Goal: Information Seeking & Learning: Compare options

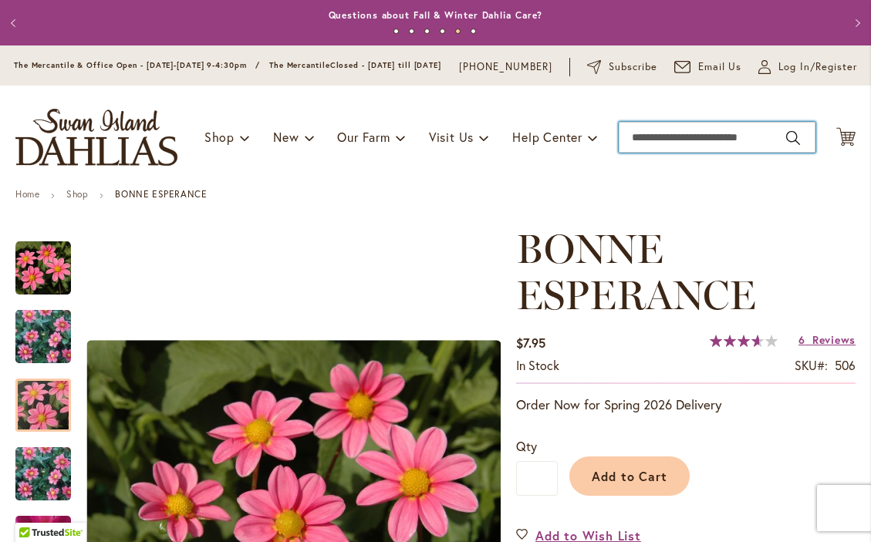
click at [652, 150] on input "Search" at bounding box center [717, 137] width 197 height 31
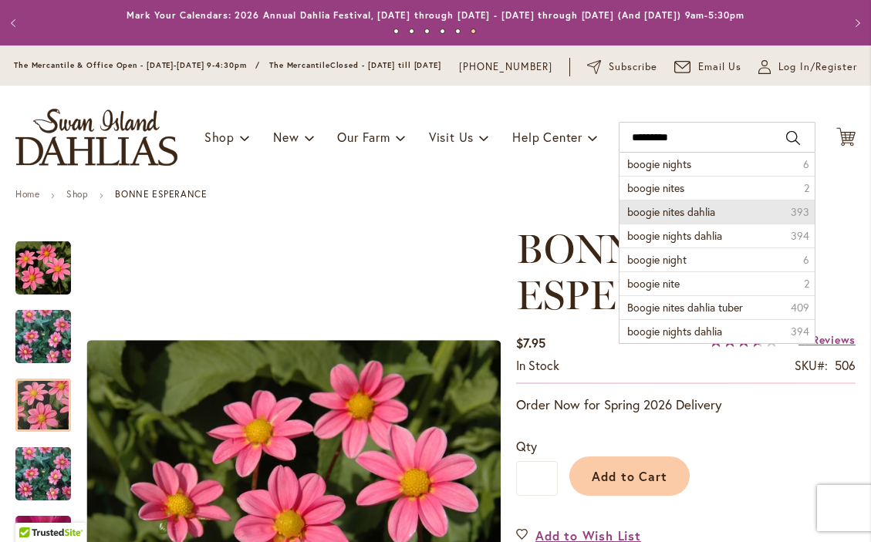
click at [672, 219] on span "boogie nites dahlia" at bounding box center [671, 211] width 88 height 15
type input "**********"
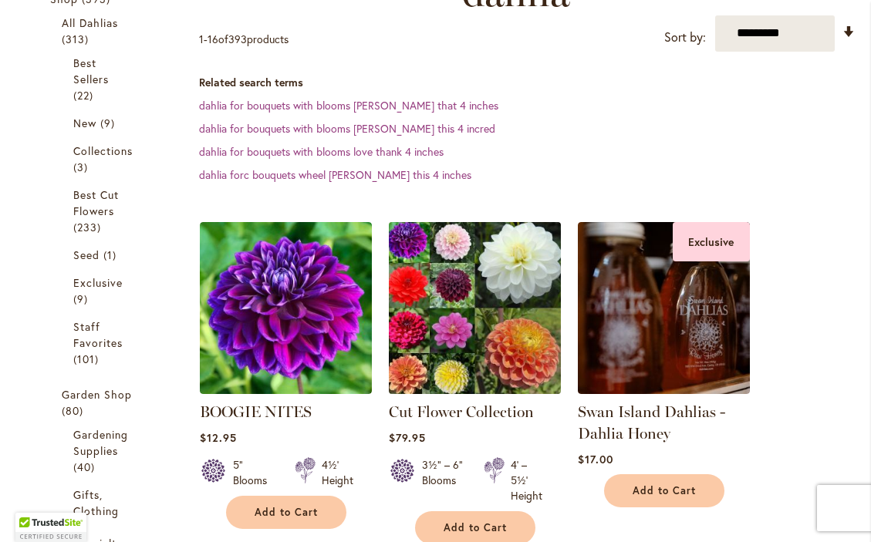
scroll to position [311, 0]
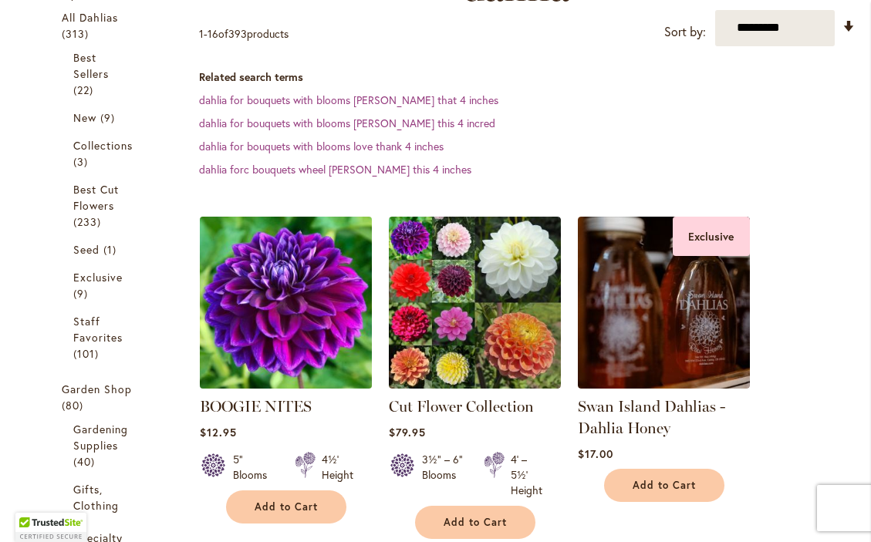
click at [292, 329] on img at bounding box center [285, 302] width 181 height 181
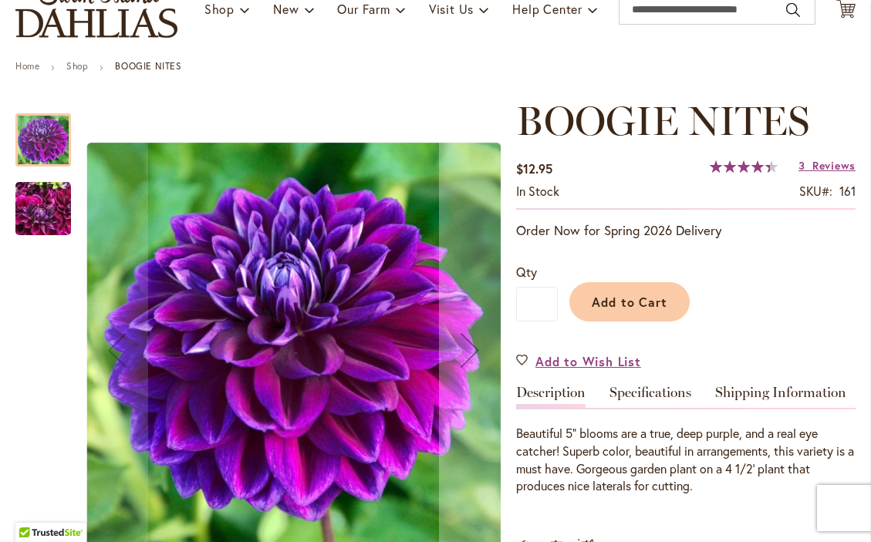
scroll to position [133, 0]
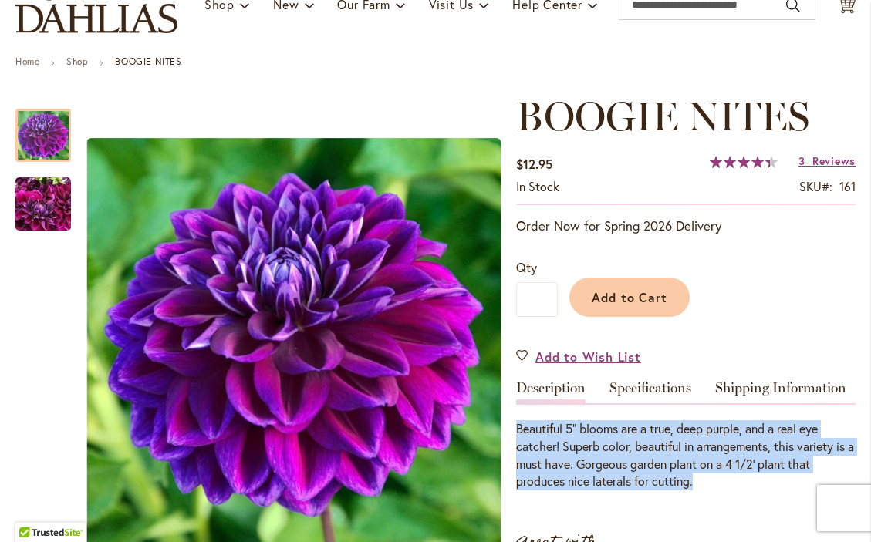
drag, startPoint x: 703, startPoint y: 490, endPoint x: 517, endPoint y: 440, distance: 192.6
click at [517, 440] on div "Beautiful 5” blooms are a true, deep purple, and a real eye catcher! Superb col…" at bounding box center [685, 455] width 339 height 70
copy div "Beautiful 5” blooms are a true, deep purple, and a real eye catcher! Superb col…"
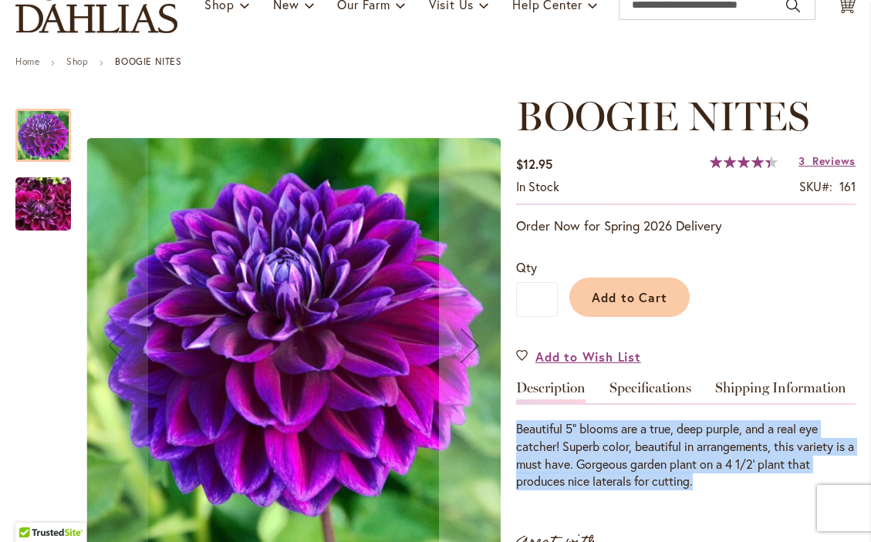
click at [43, 217] on img "BOOGIE NITES" at bounding box center [43, 204] width 56 height 74
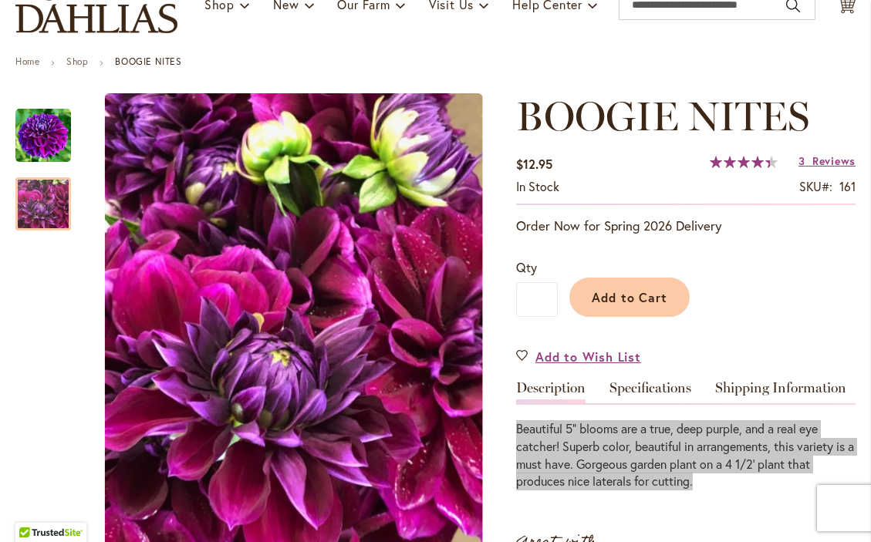
click at [700, 481] on div "Beautiful 5” blooms are a true, deep purple, and a real eye catcher! Superb col…" at bounding box center [685, 455] width 339 height 70
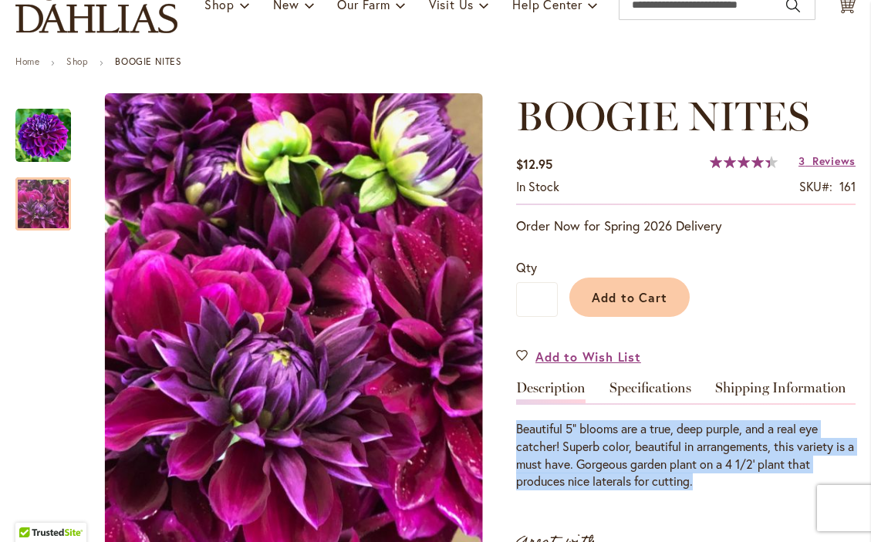
copy div "Beautiful 5” blooms are a true, deep purple, and a real eye catcher! Superb col…"
click at [682, 398] on link "Specifications" at bounding box center [650, 392] width 82 height 22
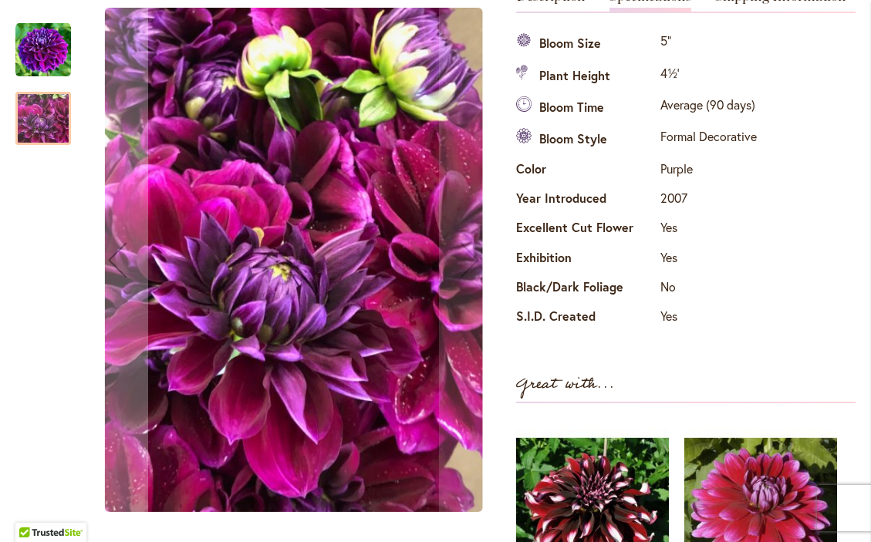
click at [42, 54] on img "BOOGIE NITES" at bounding box center [43, 50] width 56 height 56
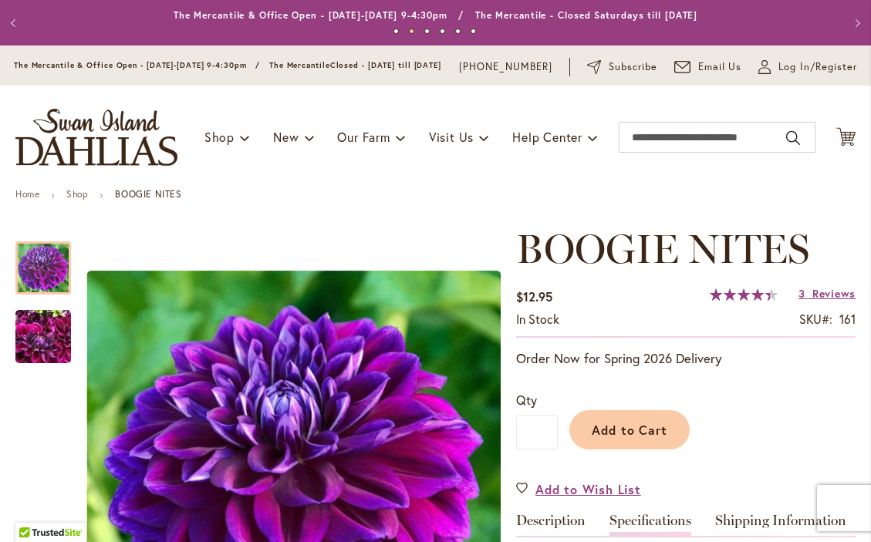
scroll to position [0, 0]
click at [670, 152] on input "Search" at bounding box center [717, 137] width 197 height 31
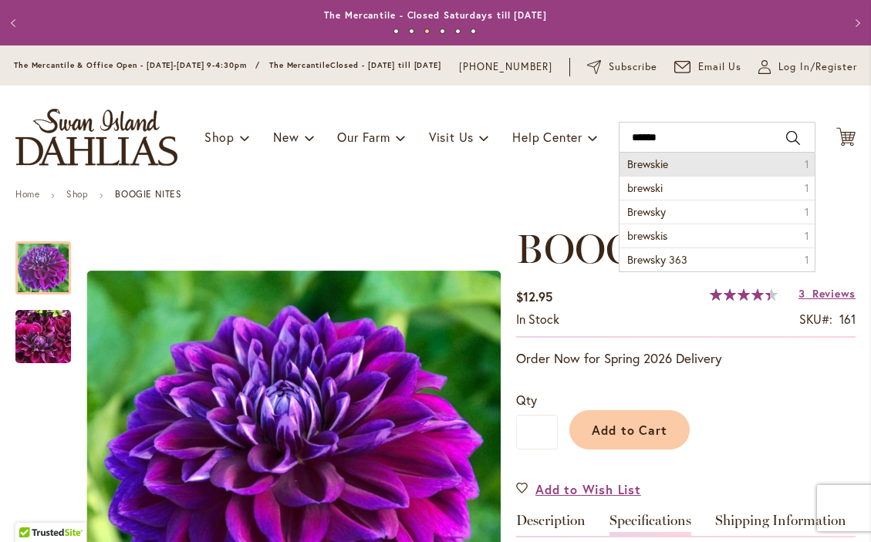
click at [666, 171] on span "Brewskie" at bounding box center [647, 164] width 41 height 15
type input "********"
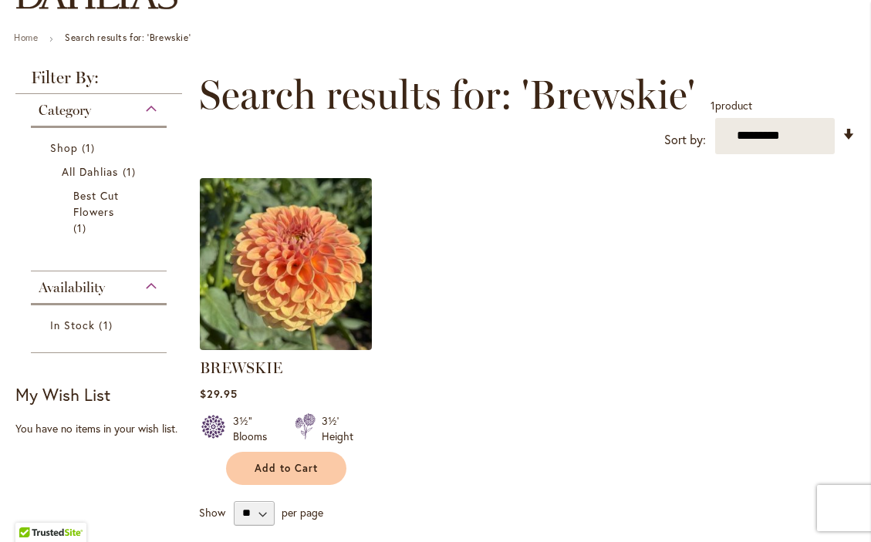
scroll to position [161, 0]
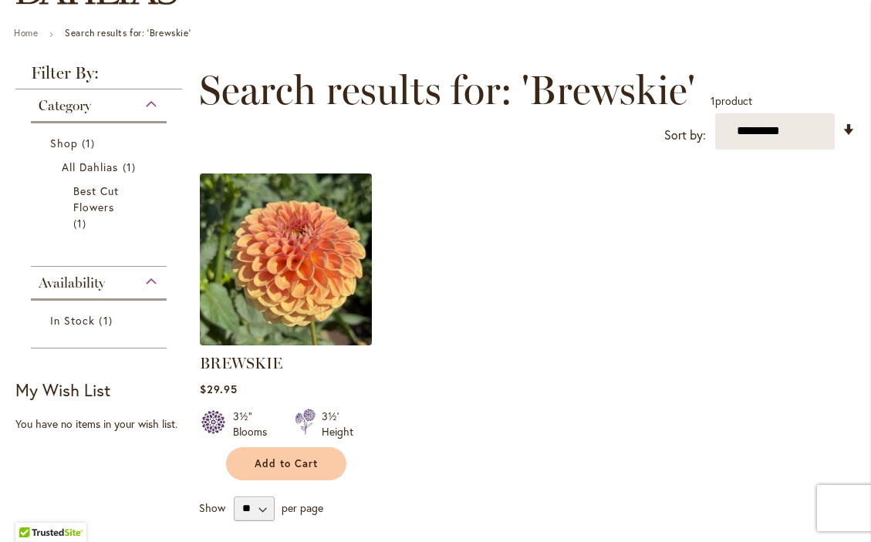
click at [265, 262] on img at bounding box center [285, 259] width 181 height 181
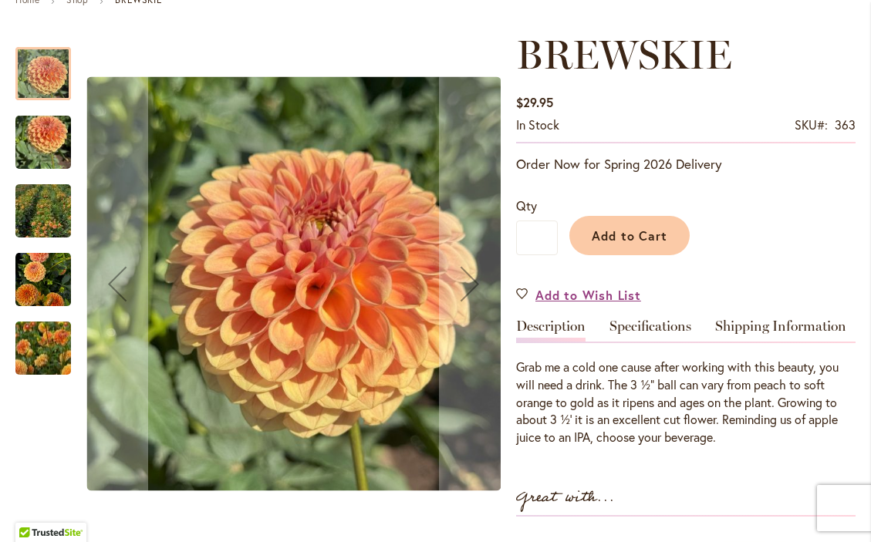
scroll to position [202, 0]
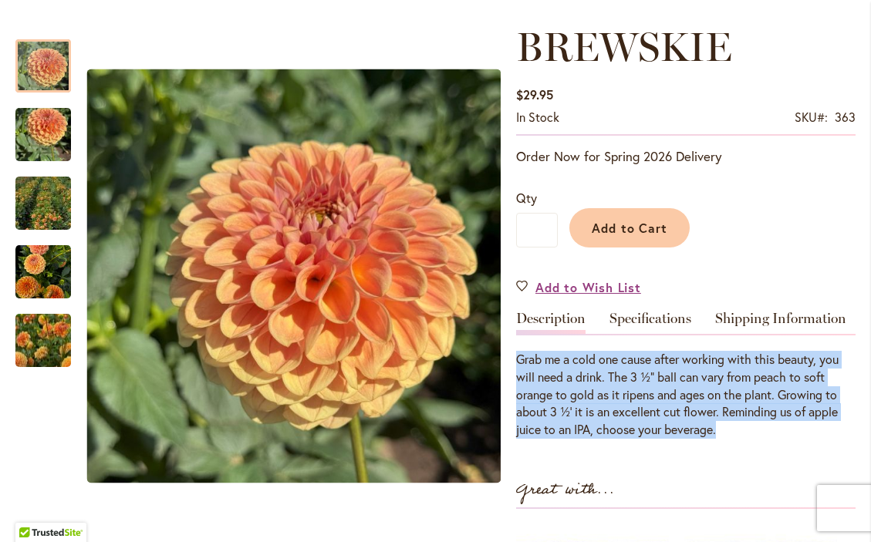
drag, startPoint x: 731, startPoint y: 439, endPoint x: 518, endPoint y: 367, distance: 224.7
click at [518, 367] on p "Grab me a cold one cause after working with this beauty, you will need a drink.…" at bounding box center [685, 395] width 339 height 88
copy p "Grab me a cold one cause after working with this beauty, you will need a drink.…"
click at [657, 329] on link "Specifications" at bounding box center [650, 323] width 82 height 22
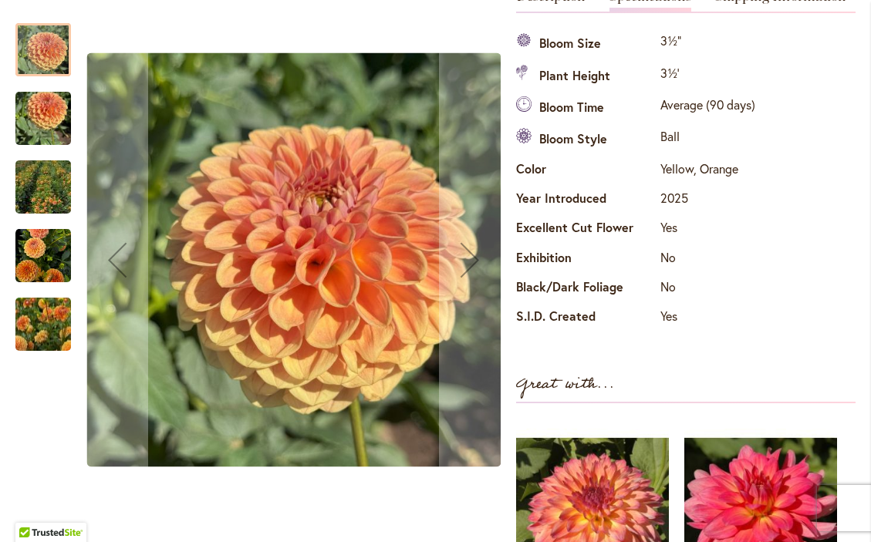
click at [54, 275] on img "BREWSKIE" at bounding box center [43, 256] width 56 height 58
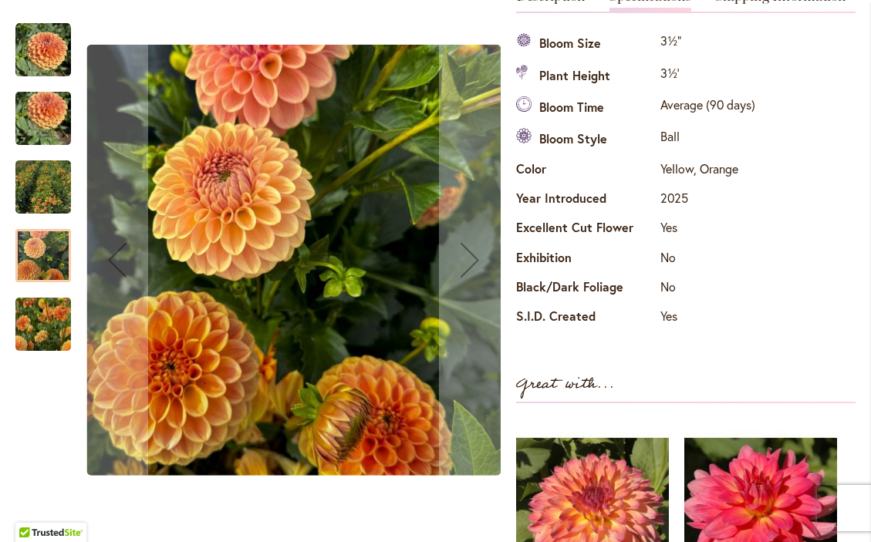
click at [41, 49] on img "BREWSKIE" at bounding box center [43, 50] width 56 height 56
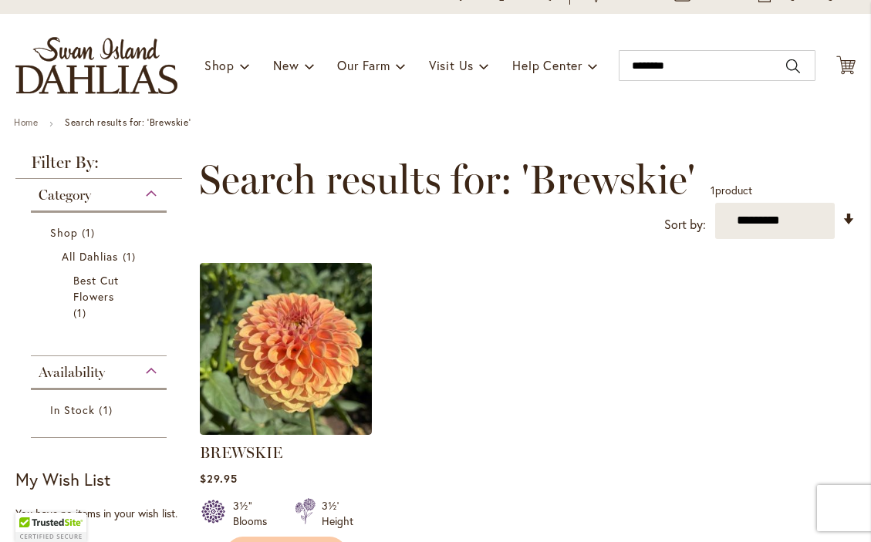
scroll to position [81, 0]
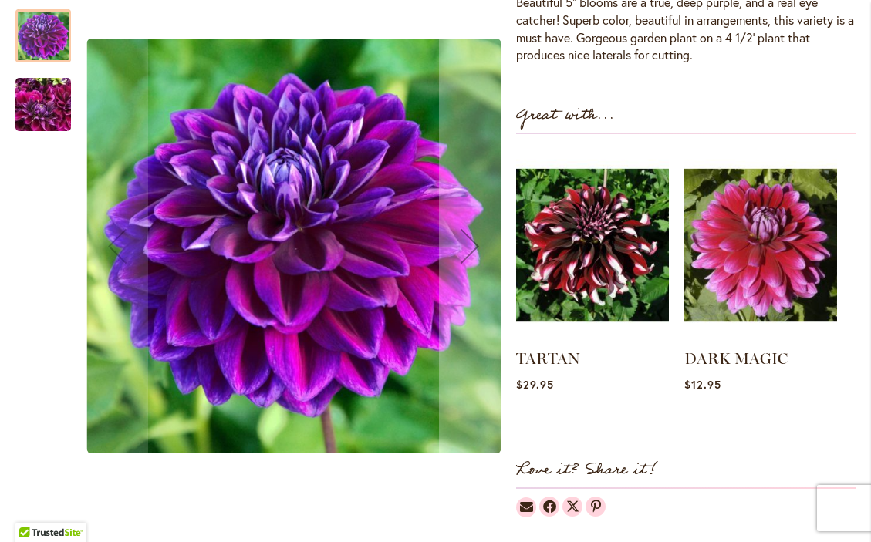
scroll to position [561, 0]
